Goal: Check status: Check status

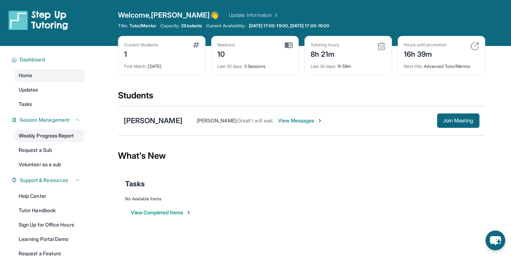
click at [53, 136] on link "Weekly Progress Report" at bounding box center [49, 135] width 70 height 13
